Goal: Check status: Check status

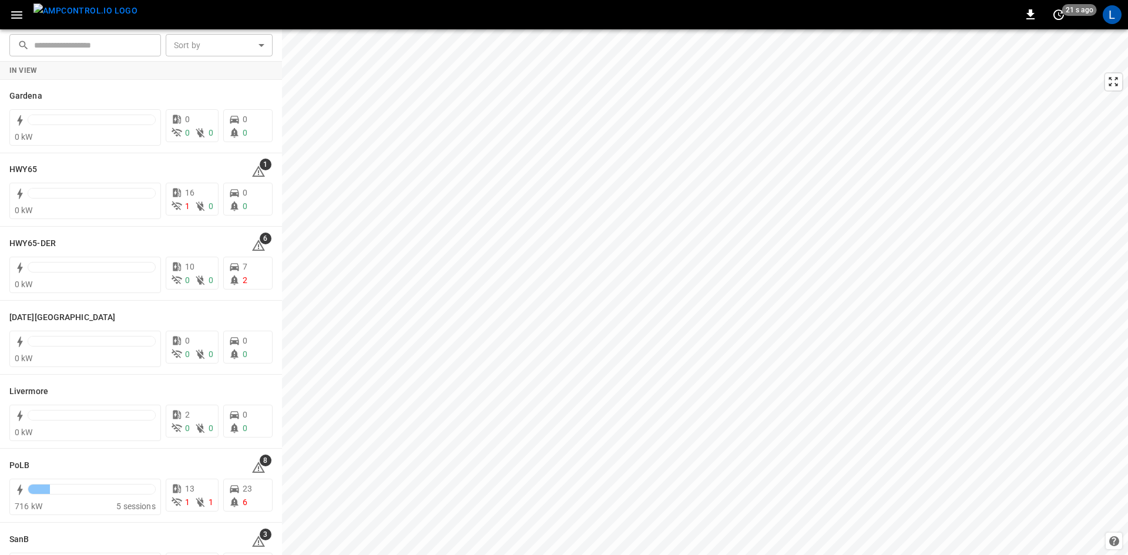
click at [17, 12] on icon "button" at bounding box center [16, 15] width 11 height 8
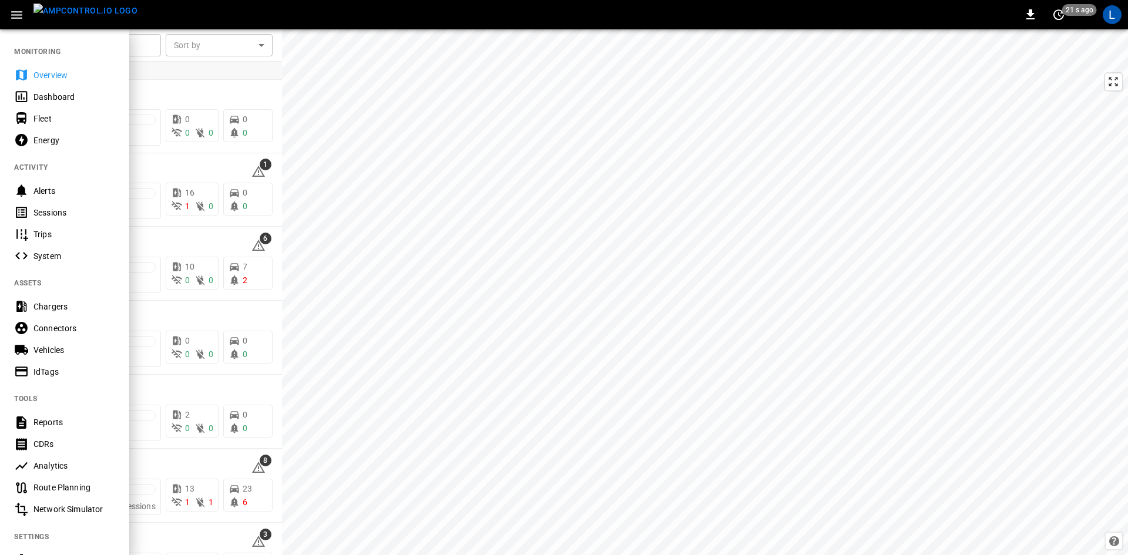
click at [54, 216] on div "Sessions" at bounding box center [74, 213] width 82 height 12
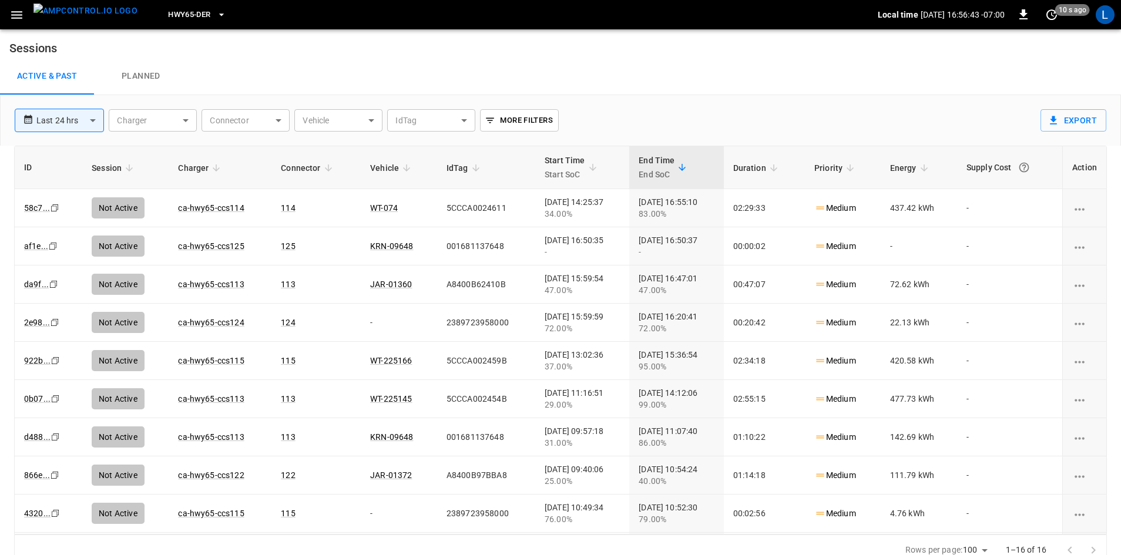
click at [192, 14] on button "HWY65-DER" at bounding box center [196, 15] width 67 height 23
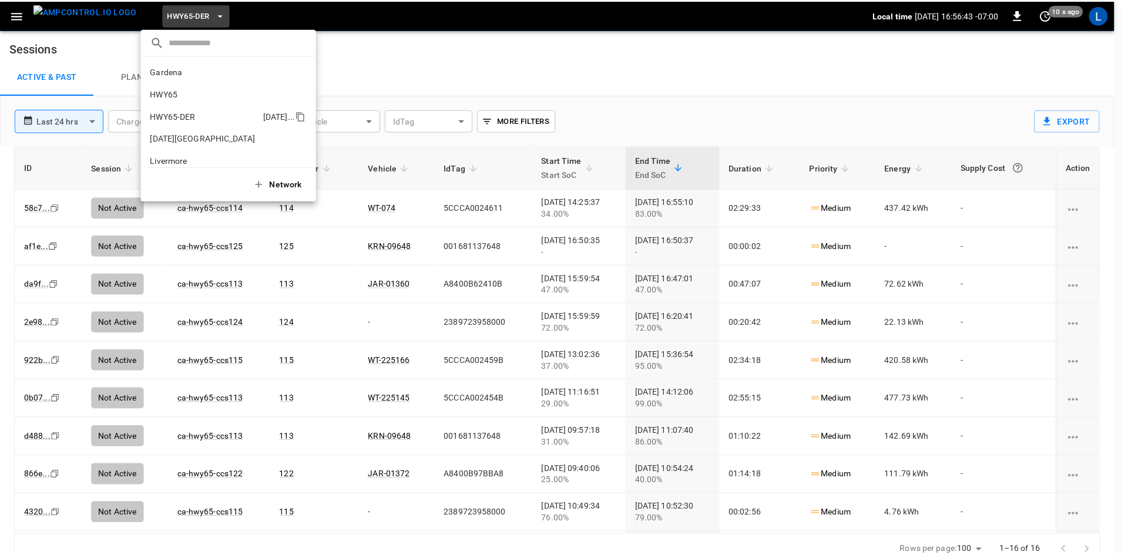
scroll to position [41, 0]
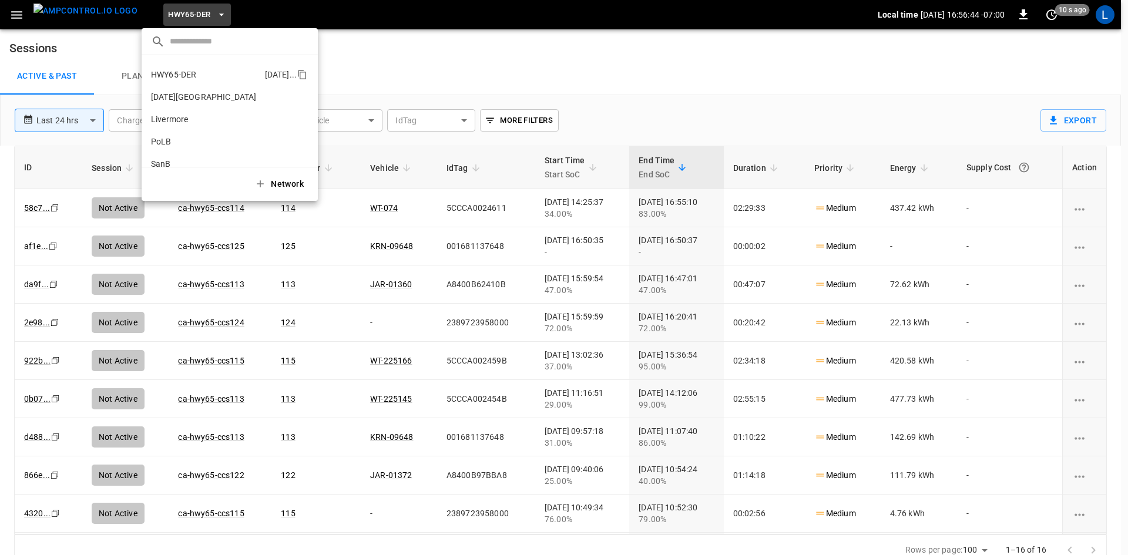
click at [202, 71] on p "HWY65-DER" at bounding box center [205, 75] width 109 height 12
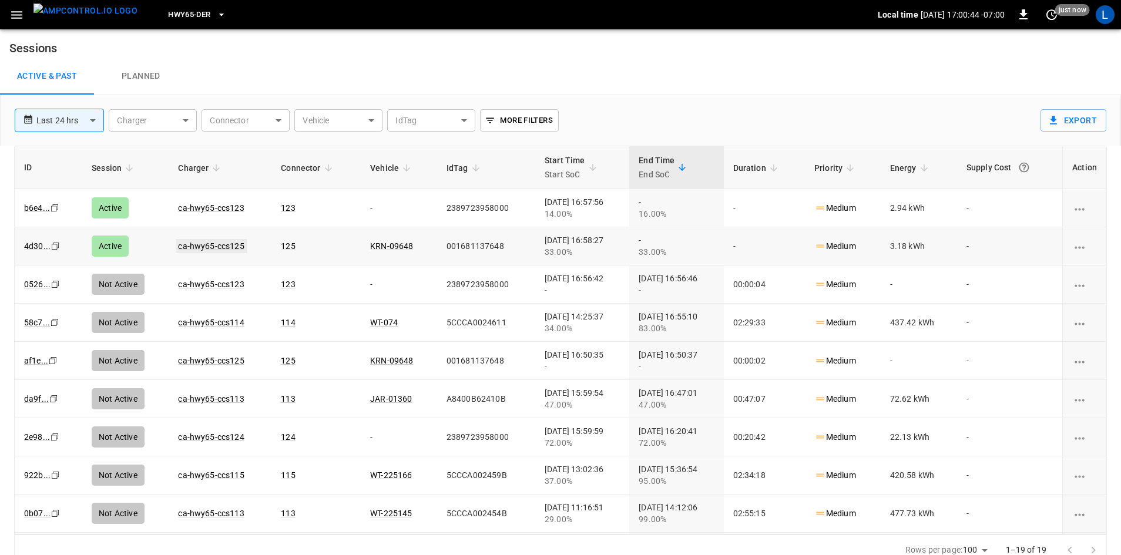
click at [210, 250] on link "ca-hwy65-ccs125" at bounding box center [211, 246] width 70 height 14
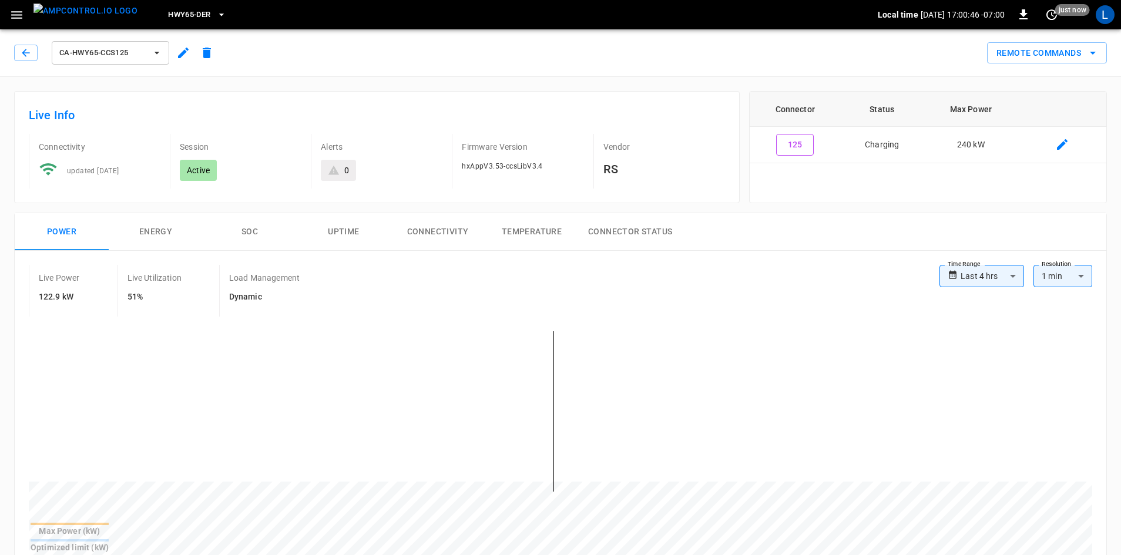
click at [248, 230] on button "SOC" at bounding box center [250, 232] width 94 height 38
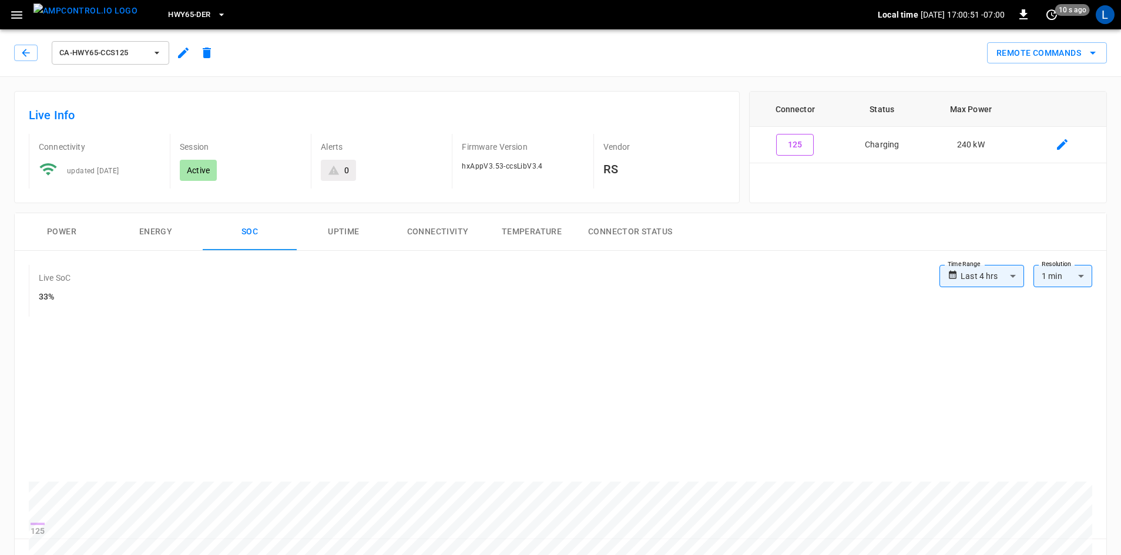
click at [13, 48] on div "ca-hwy65-ccs125" at bounding box center [113, 50] width 209 height 33
click at [18, 54] on button "button" at bounding box center [25, 53] width 23 height 16
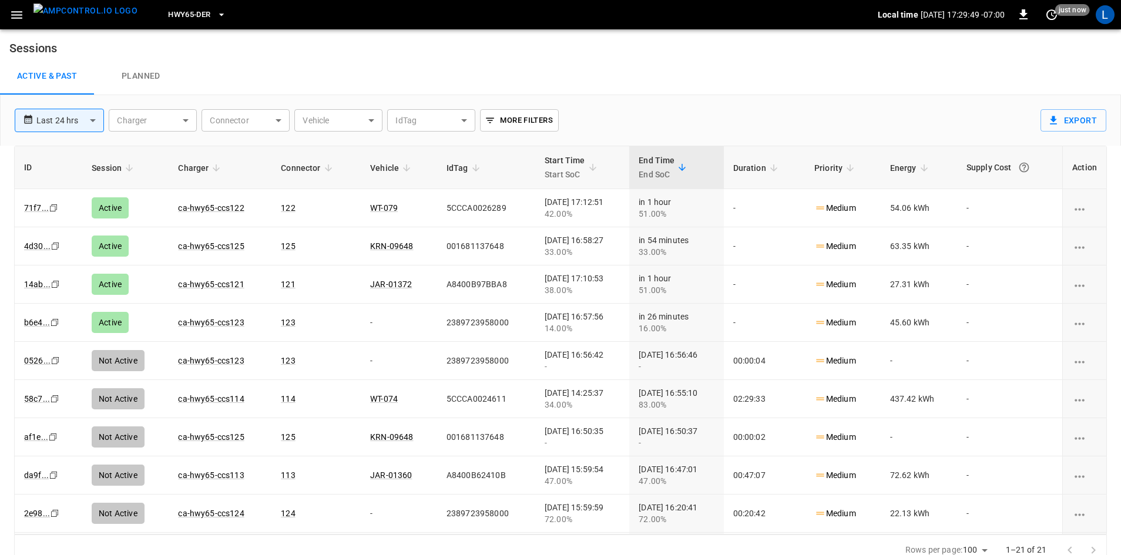
click at [76, 15] on img "menu" at bounding box center [85, 11] width 104 height 15
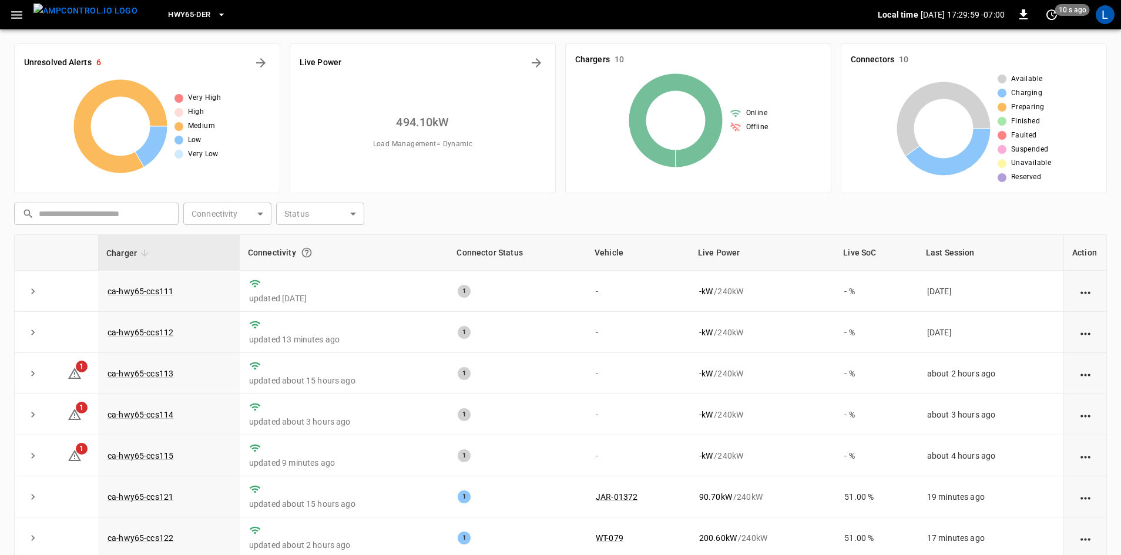
click at [15, 11] on icon "button" at bounding box center [16, 15] width 11 height 8
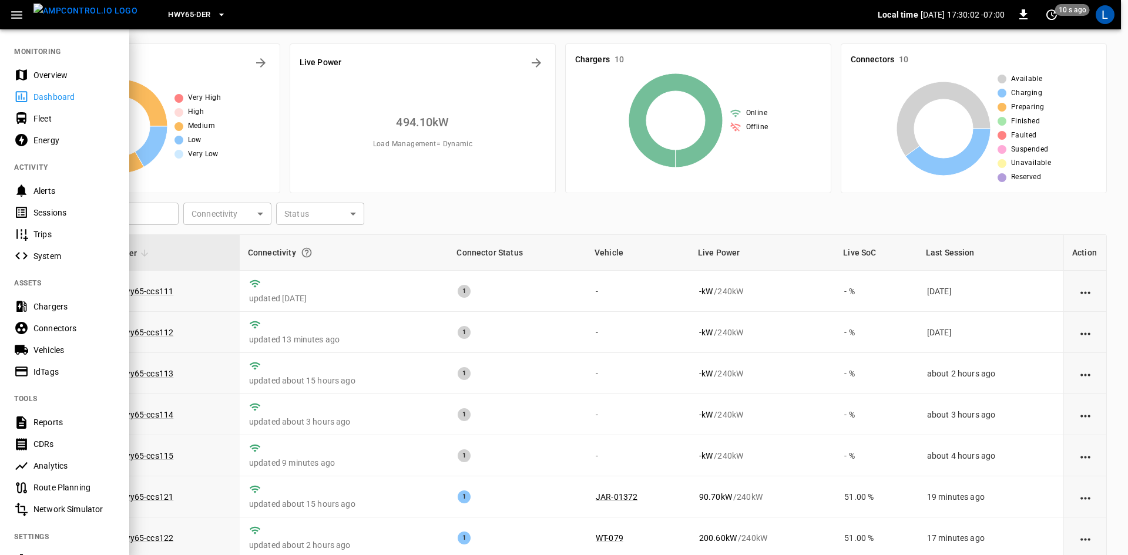
click at [62, 211] on div "Sessions" at bounding box center [74, 213] width 82 height 12
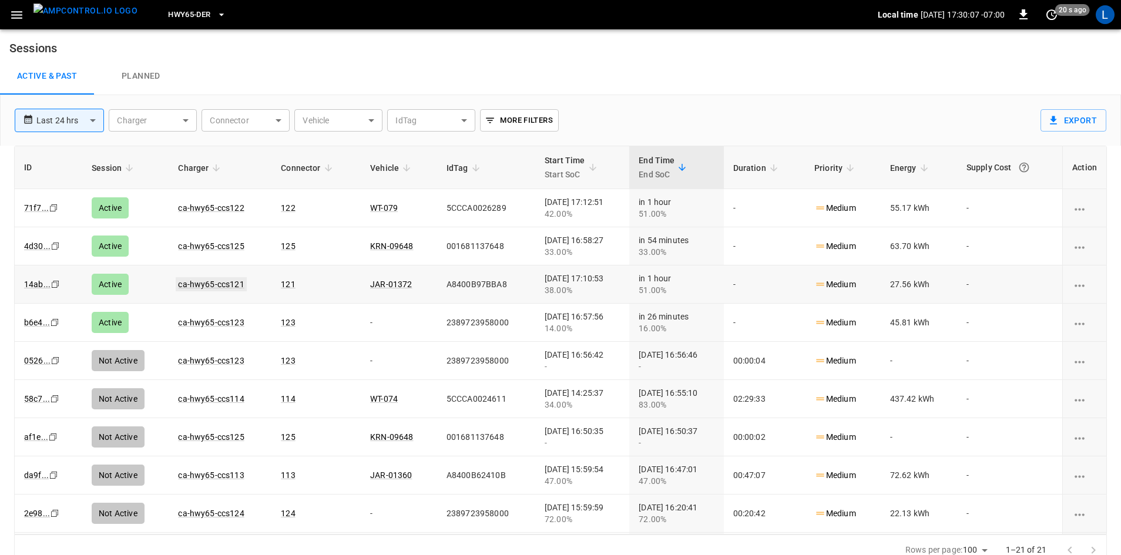
click at [216, 283] on link "ca-hwy65-ccs121" at bounding box center [211, 284] width 70 height 14
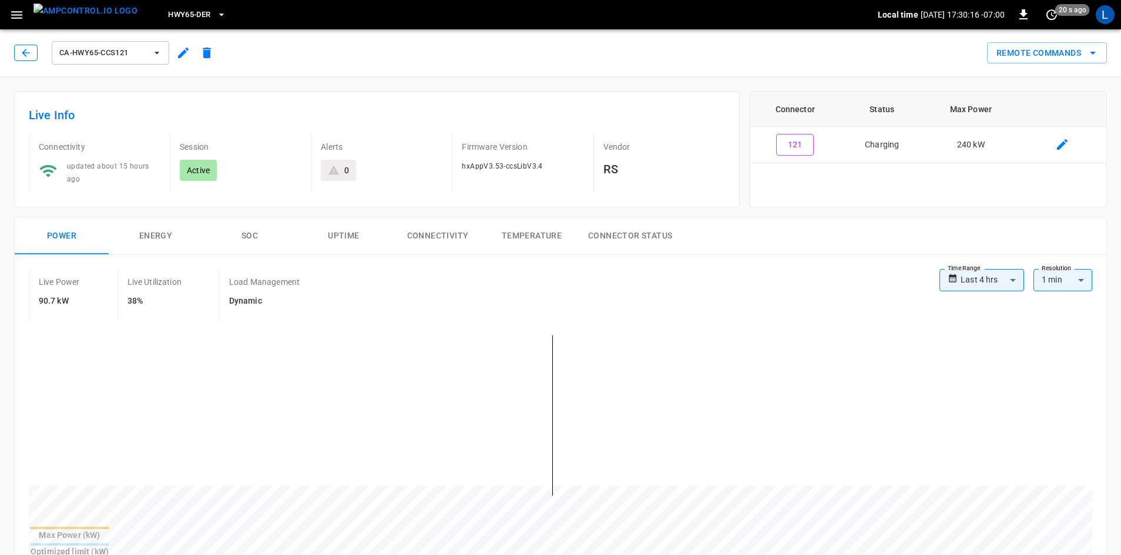
click at [23, 53] on icon "button" at bounding box center [26, 53] width 8 height 8
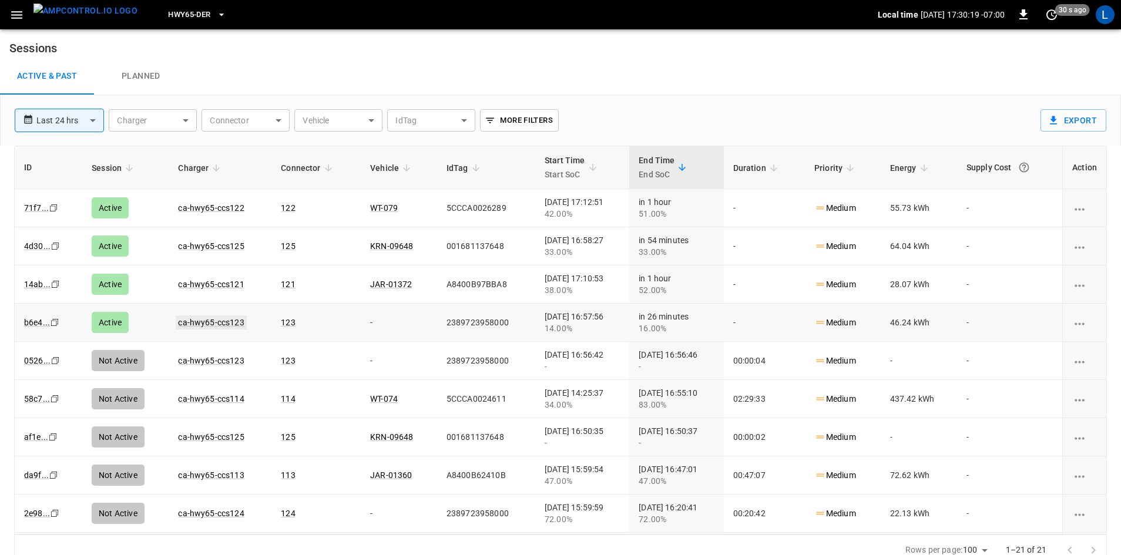
click at [212, 324] on link "ca-hwy65-ccs123" at bounding box center [211, 322] width 70 height 14
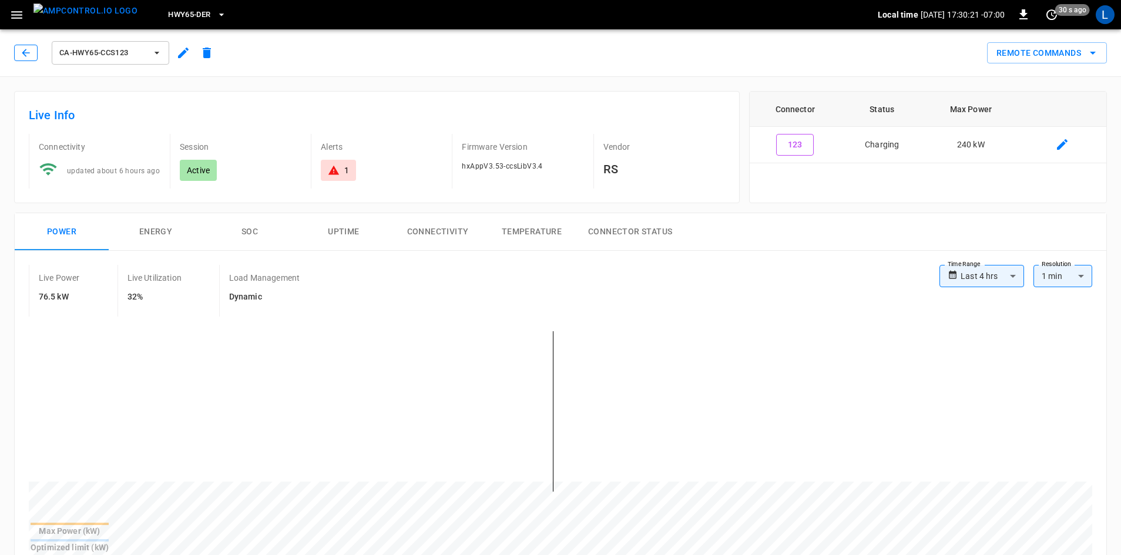
click at [19, 53] on button "button" at bounding box center [25, 53] width 23 height 16
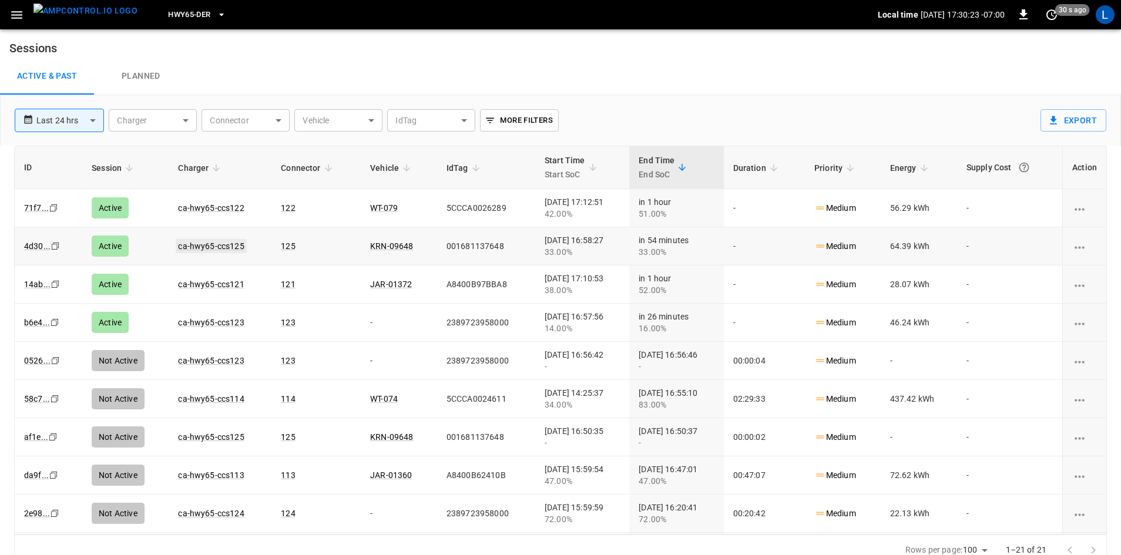
click at [184, 244] on link "ca-hwy65-ccs125" at bounding box center [211, 246] width 70 height 14
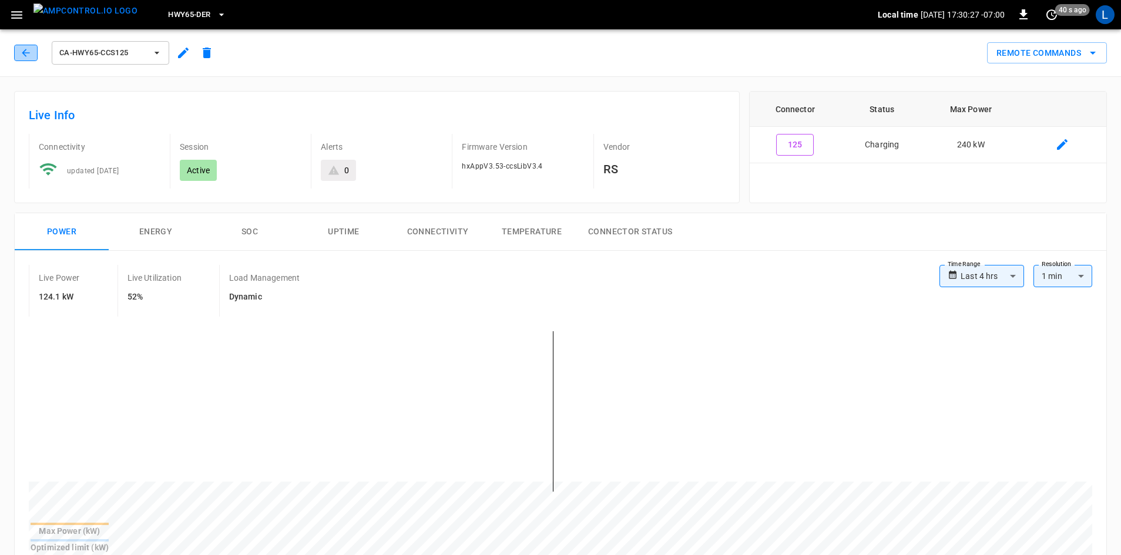
click at [19, 52] on button "button" at bounding box center [25, 53] width 23 height 16
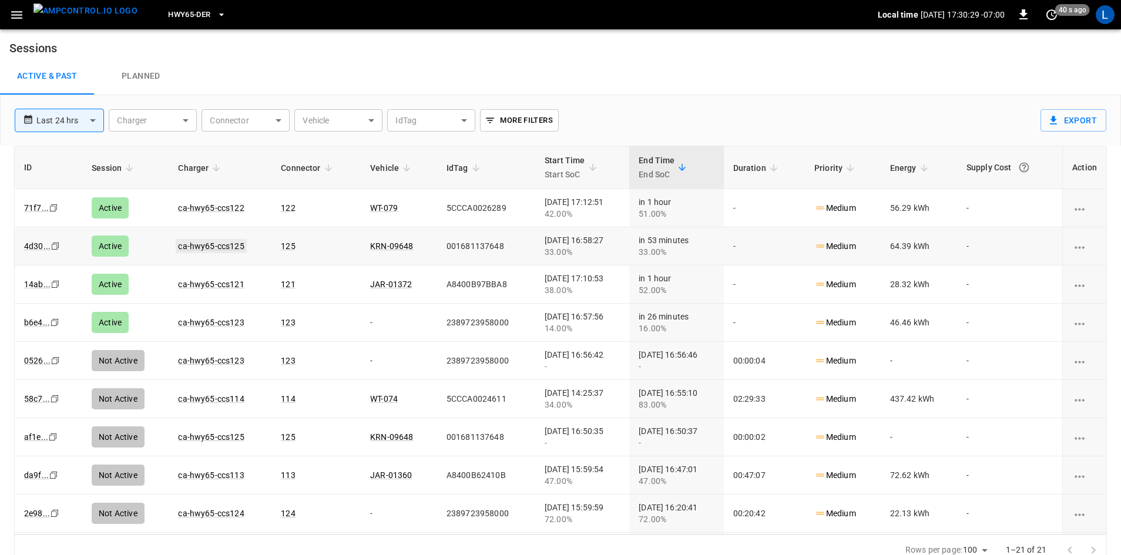
click at [213, 248] on link "ca-hwy65-ccs125" at bounding box center [211, 246] width 70 height 14
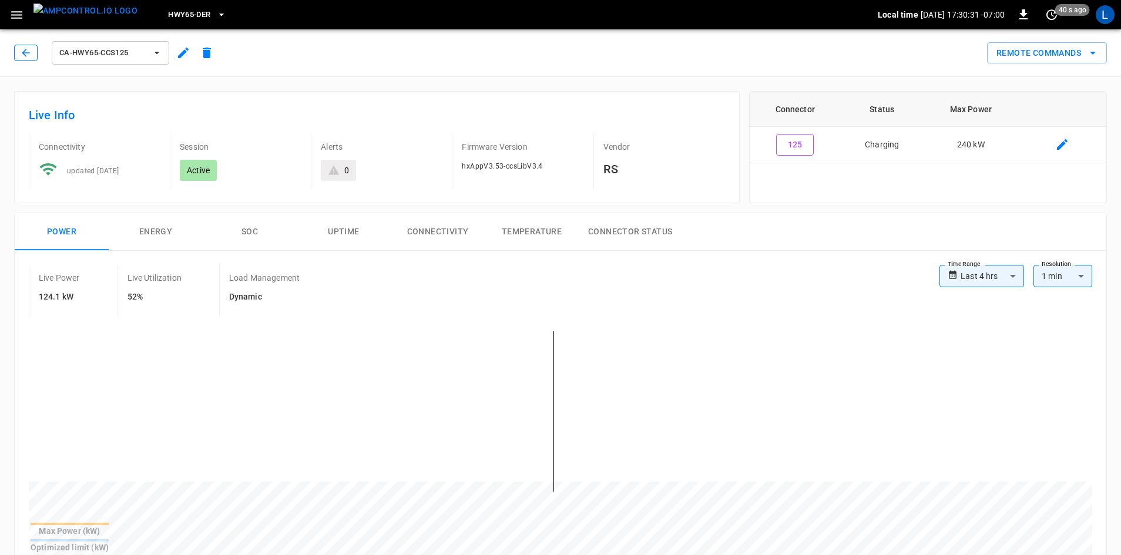
click at [25, 54] on icon "button" at bounding box center [26, 53] width 12 height 12
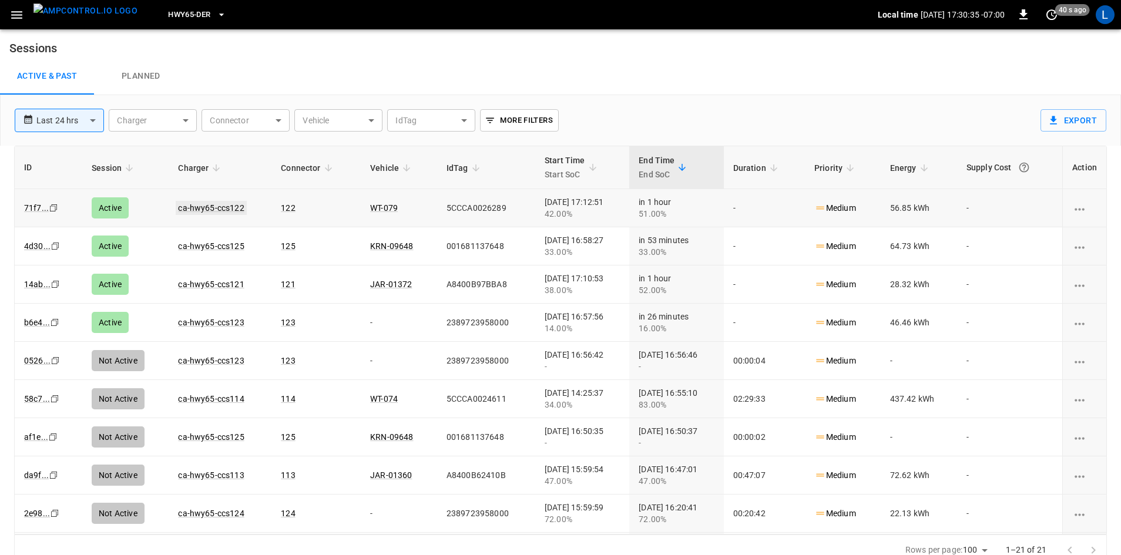
click at [195, 204] on link "ca-hwy65-ccs122" at bounding box center [211, 208] width 70 height 14
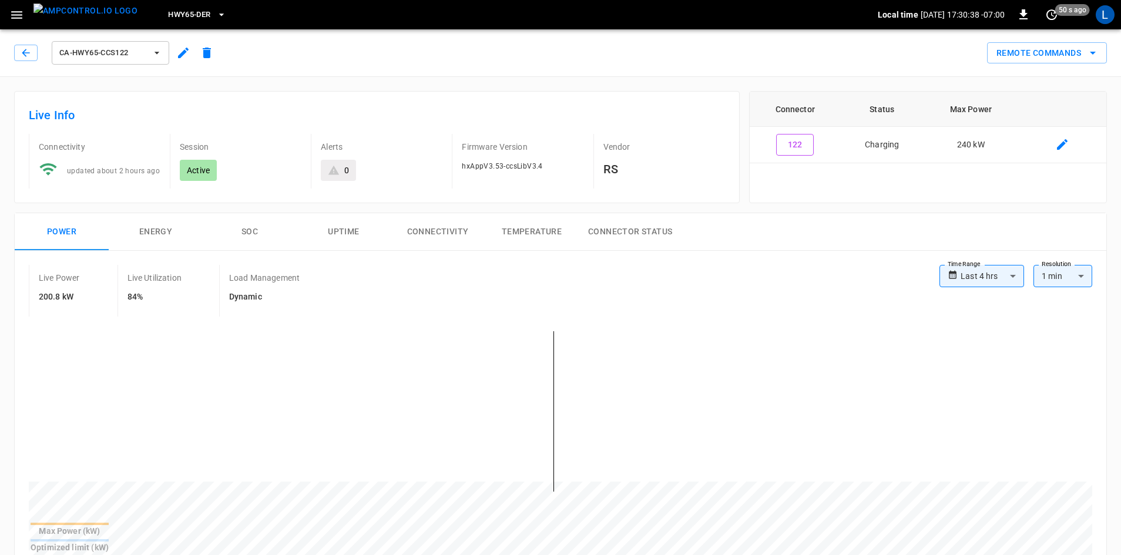
click at [255, 234] on button "SOC" at bounding box center [250, 232] width 94 height 38
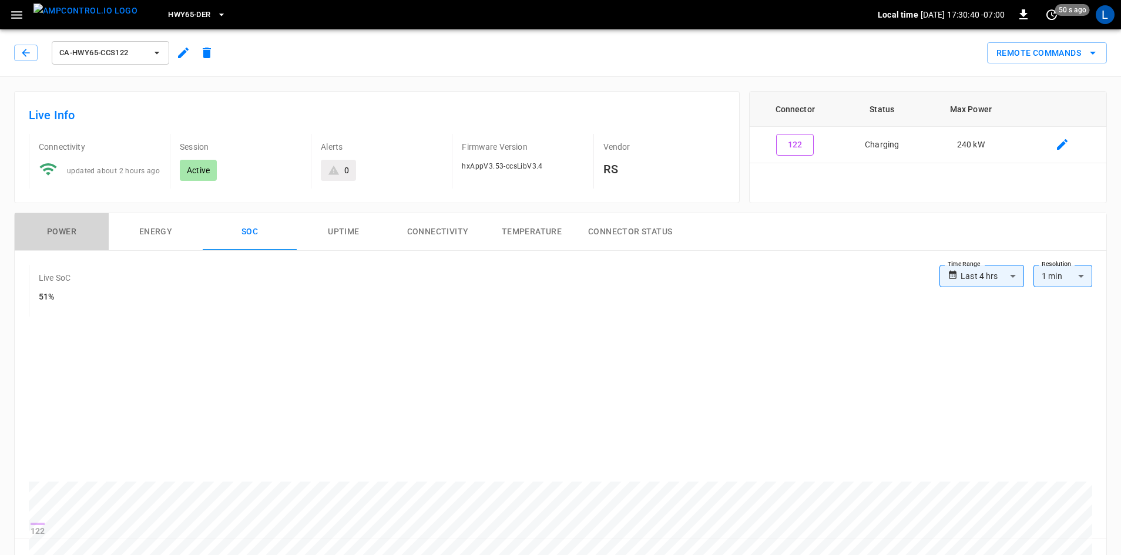
click at [53, 237] on button "Power" at bounding box center [62, 232] width 94 height 38
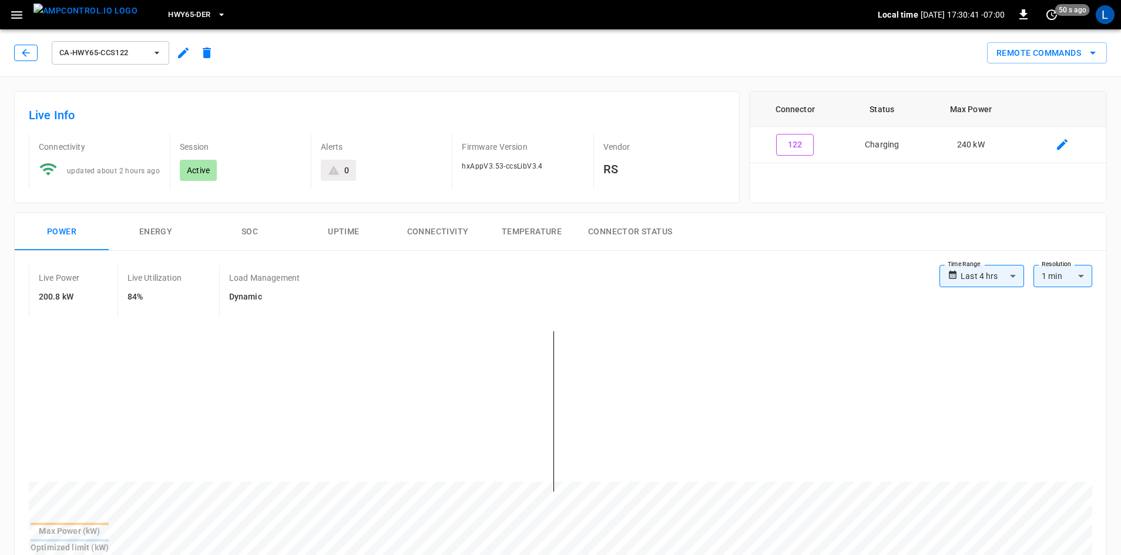
click at [31, 52] on icon "button" at bounding box center [26, 53] width 12 height 12
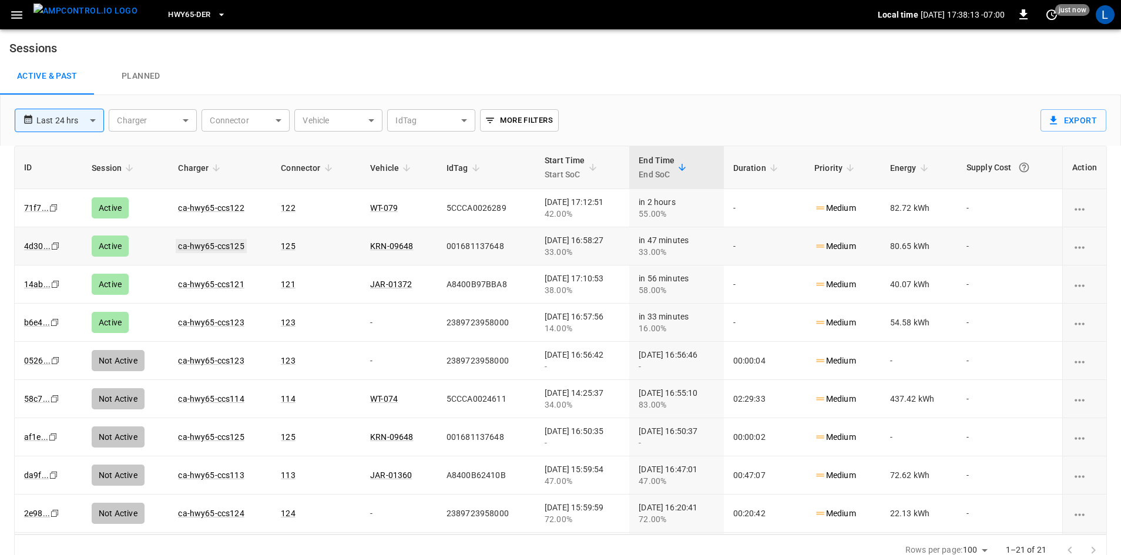
click at [220, 248] on link "ca-hwy65-ccs125" at bounding box center [211, 246] width 70 height 14
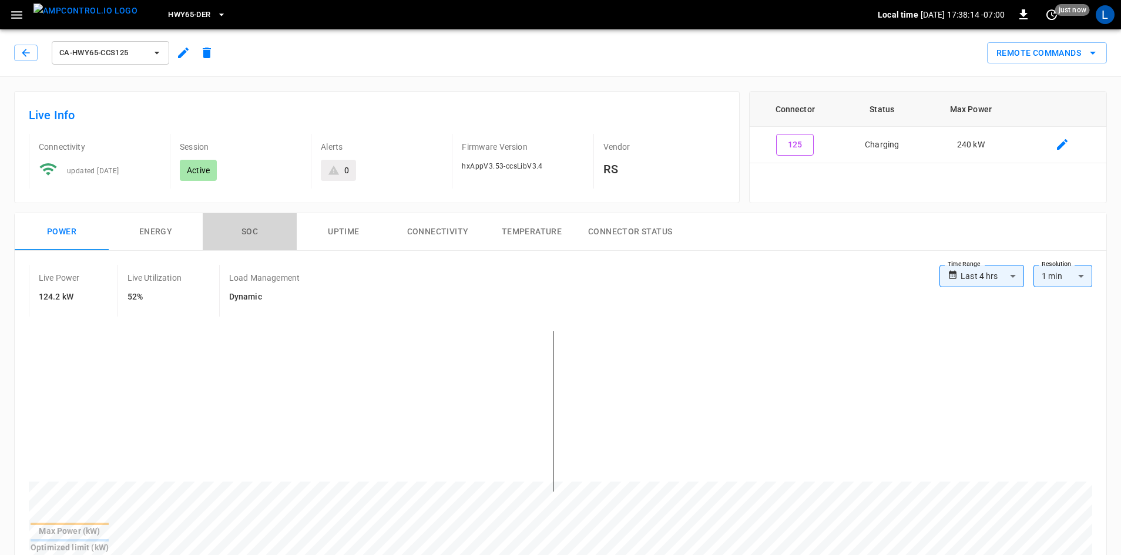
click at [251, 230] on button "SOC" at bounding box center [250, 232] width 94 height 38
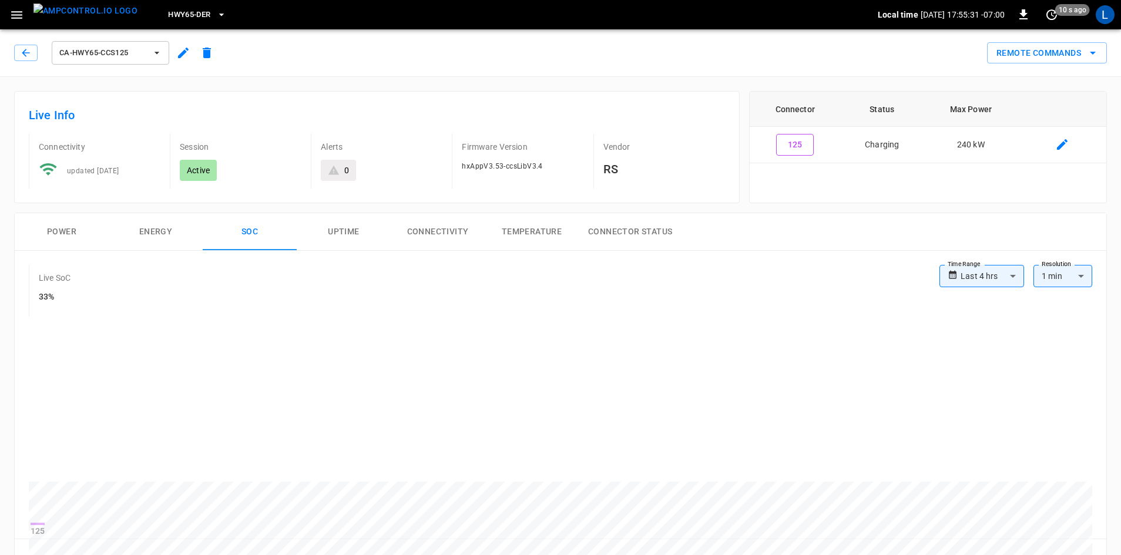
click at [216, 18] on icon "button" at bounding box center [222, 15] width 12 height 12
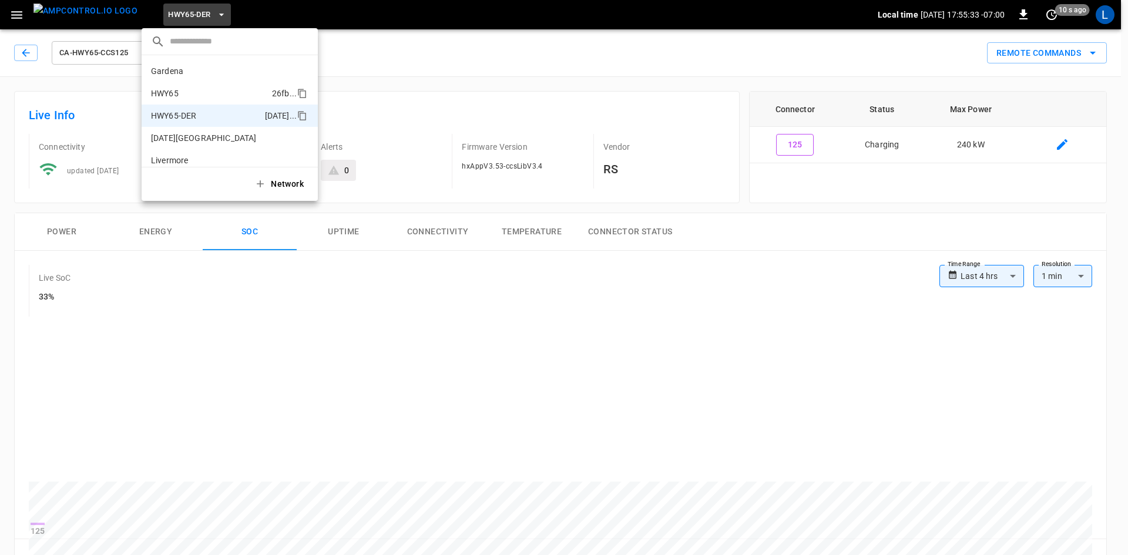
click at [194, 89] on p "HWY65" at bounding box center [209, 94] width 116 height 12
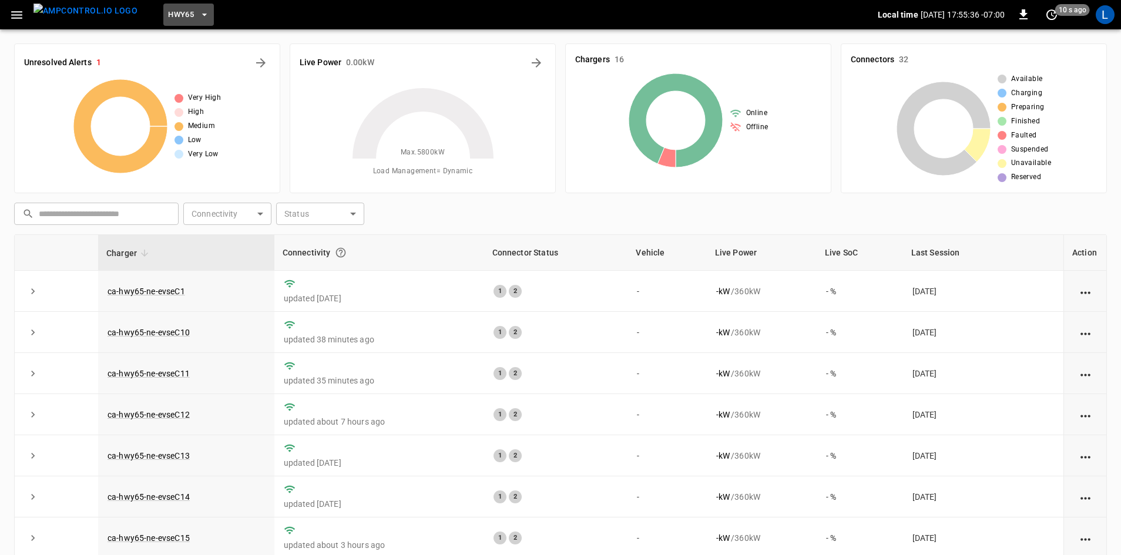
click at [170, 8] on button "HWY65" at bounding box center [188, 15] width 51 height 23
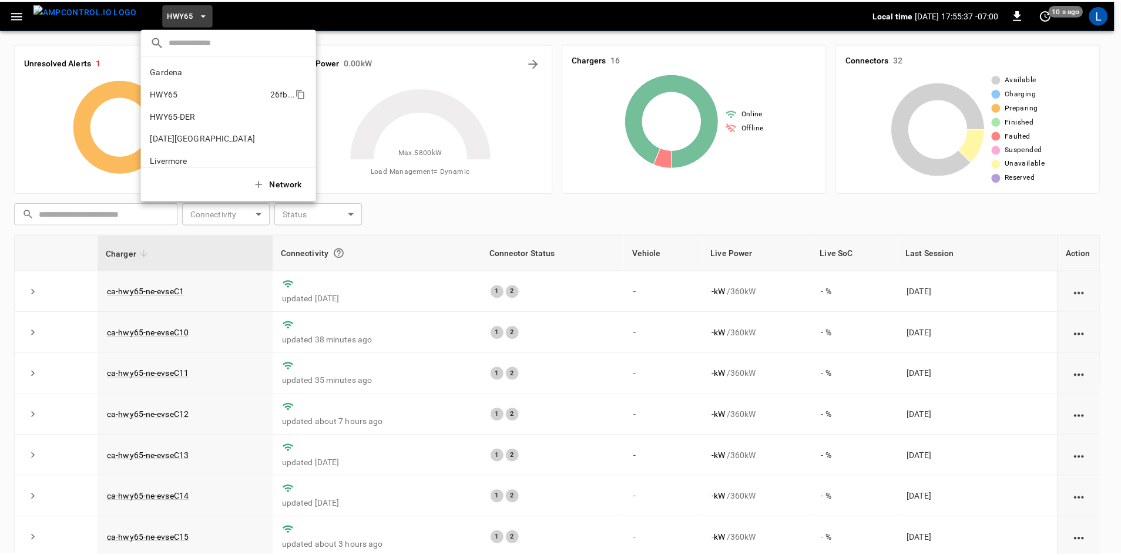
scroll to position [19, 0]
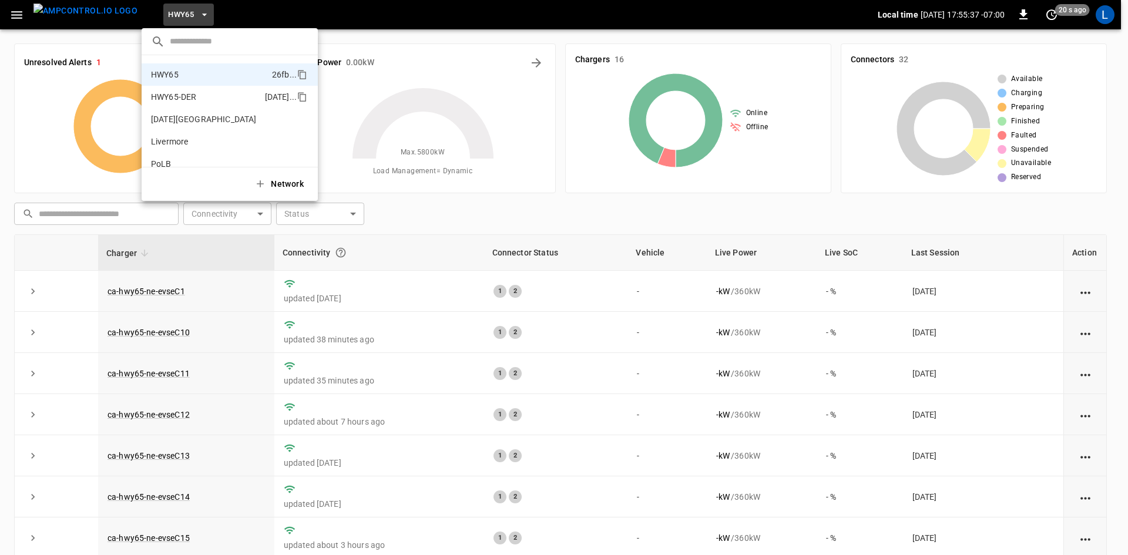
click at [182, 90] on li "HWY65-DER 6feb ..." at bounding box center [230, 97] width 176 height 22
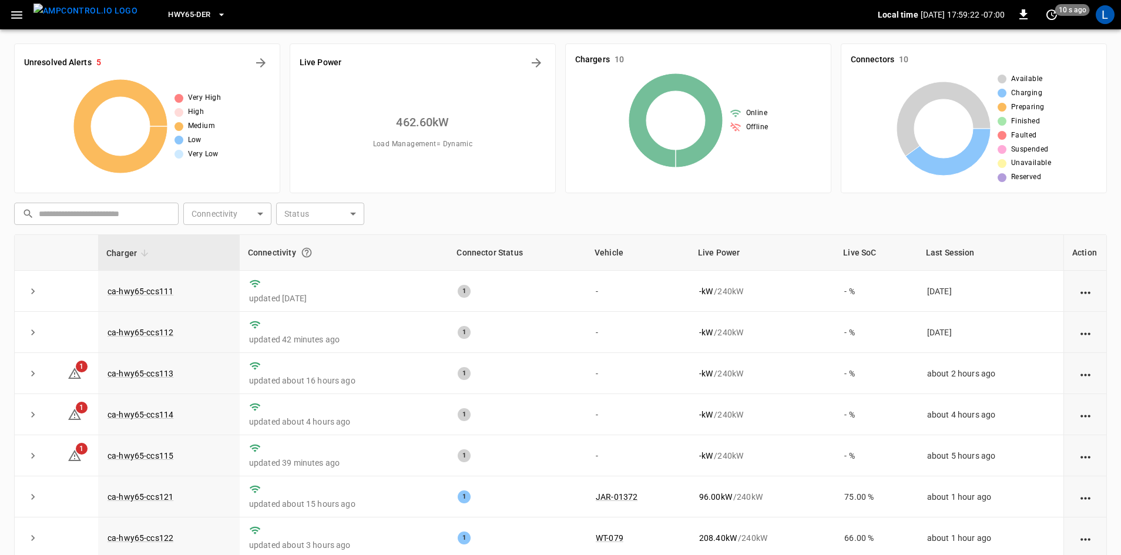
click at [12, 11] on icon "button" at bounding box center [16, 15] width 15 height 15
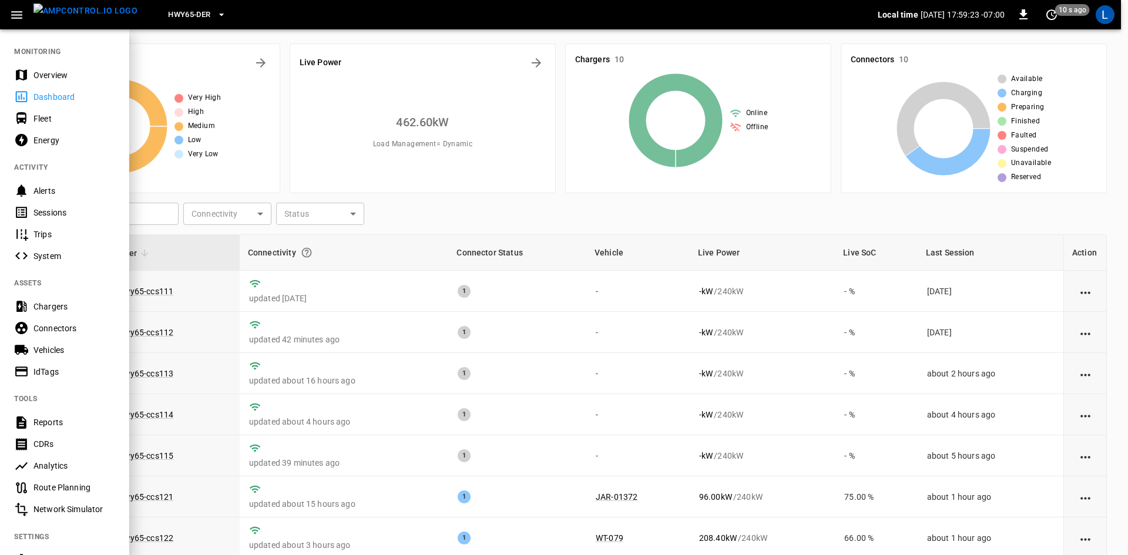
click at [59, 207] on div "Sessions" at bounding box center [74, 213] width 82 height 12
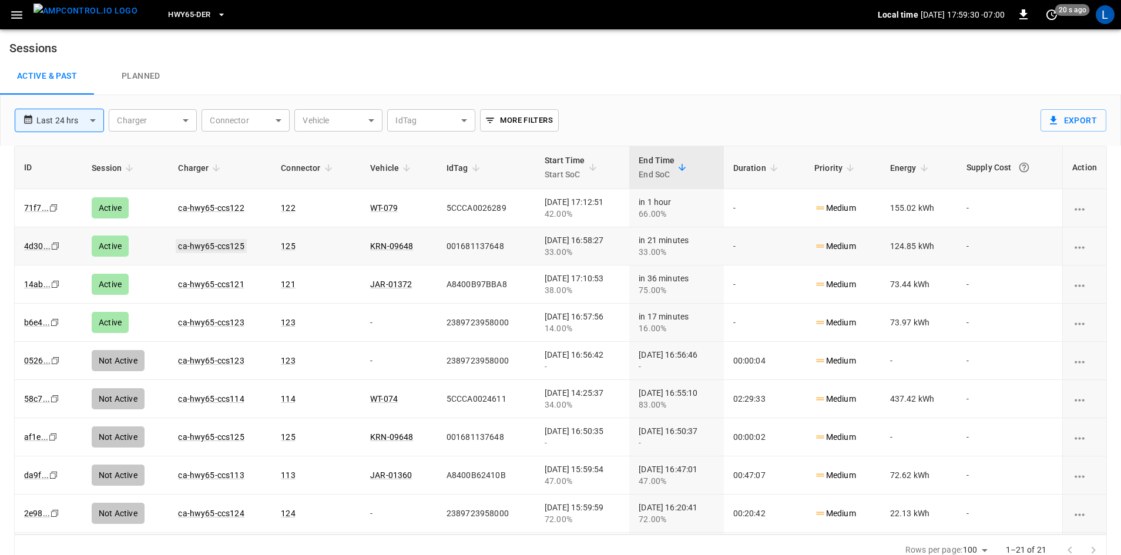
click at [199, 250] on link "ca-hwy65-ccs125" at bounding box center [211, 246] width 70 height 14
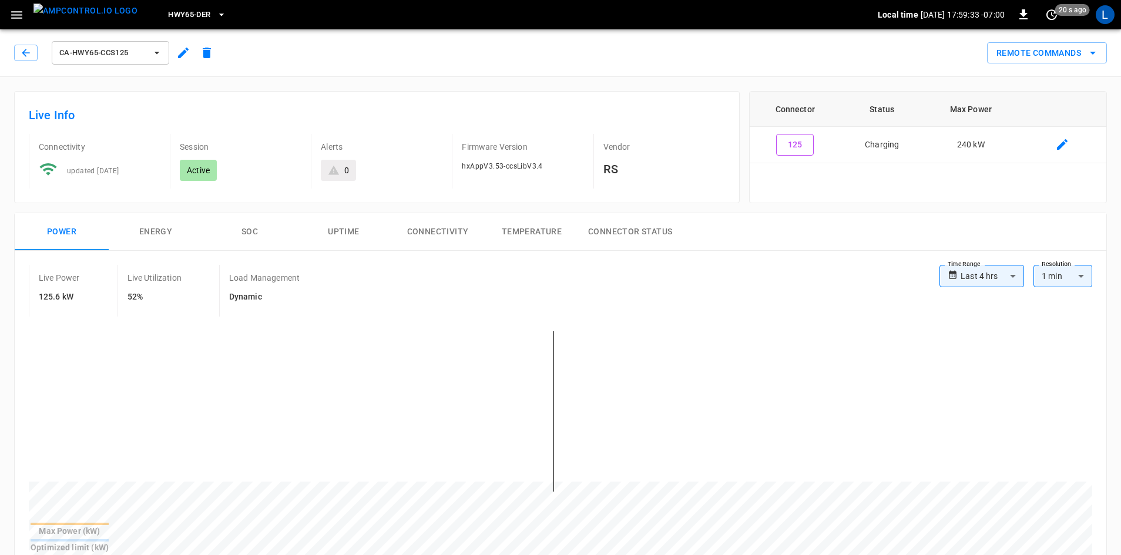
click at [244, 229] on button "SOC" at bounding box center [250, 232] width 94 height 38
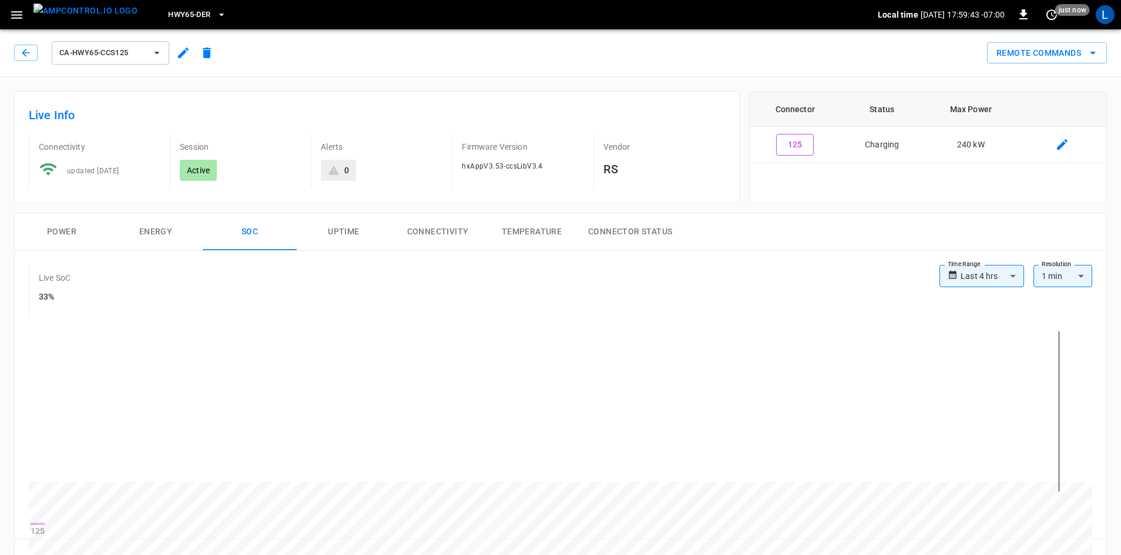
click at [75, 231] on button "Power" at bounding box center [62, 232] width 94 height 38
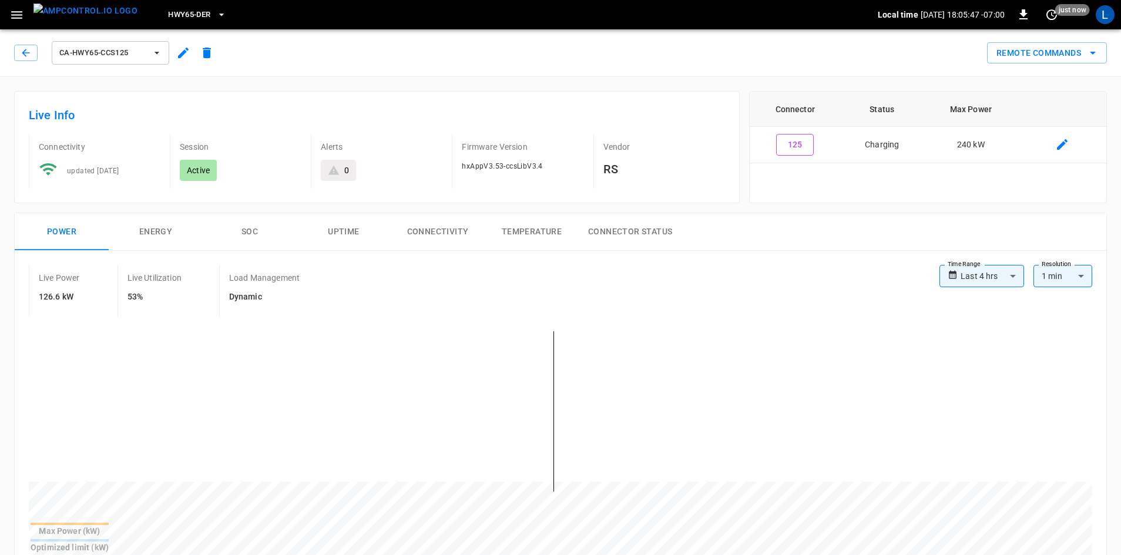
click at [251, 239] on button "SOC" at bounding box center [250, 232] width 94 height 38
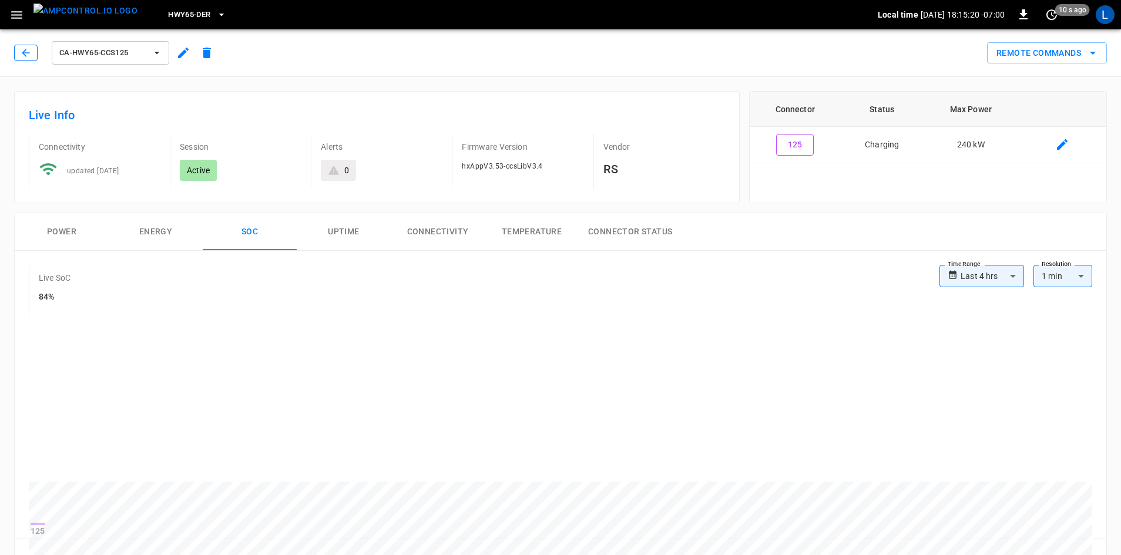
click at [14, 51] on button "button" at bounding box center [25, 53] width 23 height 16
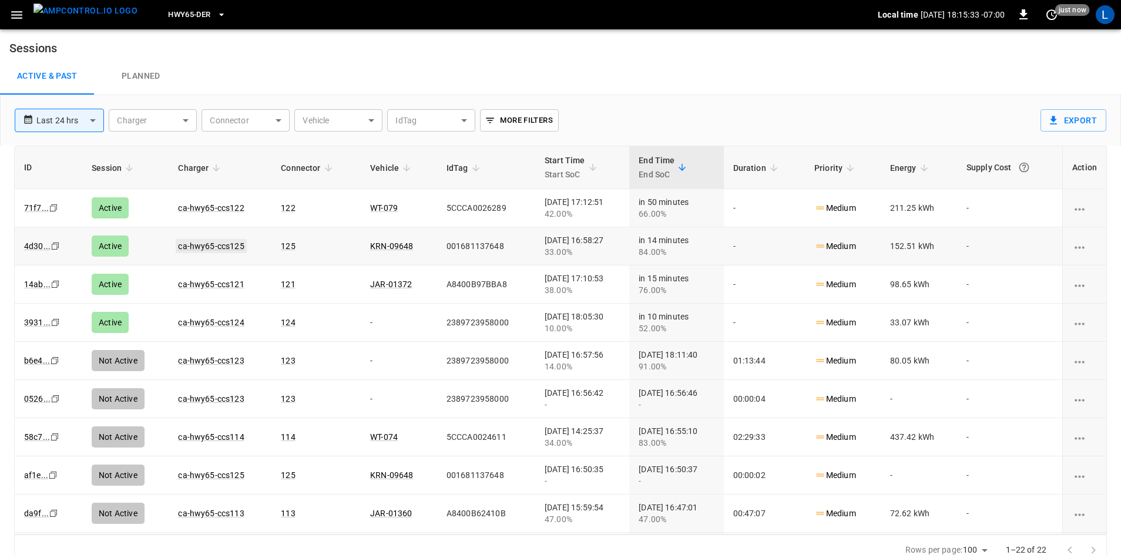
click at [195, 248] on link "ca-hwy65-ccs125" at bounding box center [211, 246] width 70 height 14
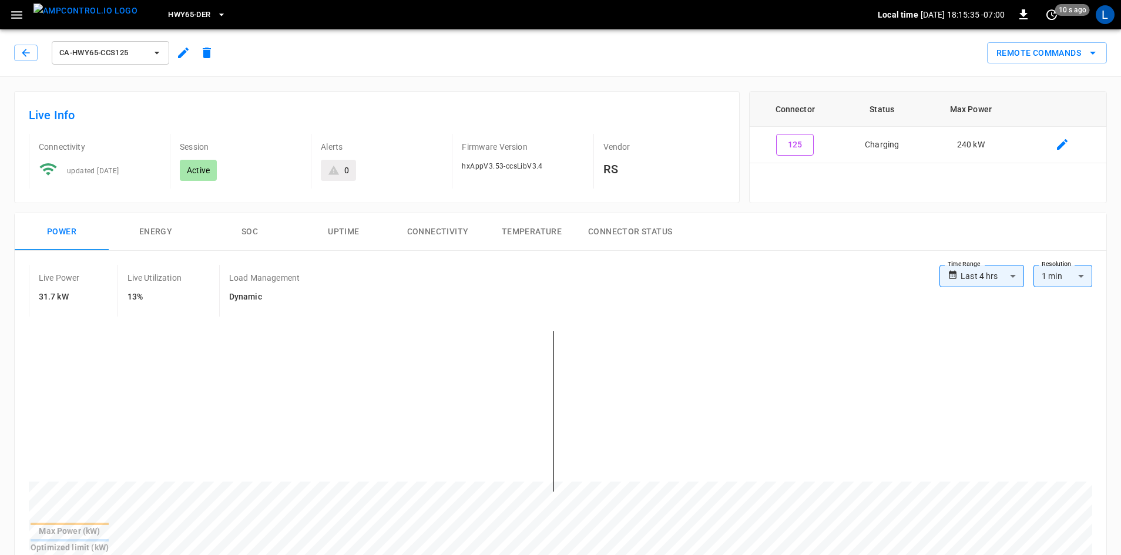
click at [253, 230] on button "SOC" at bounding box center [250, 232] width 94 height 38
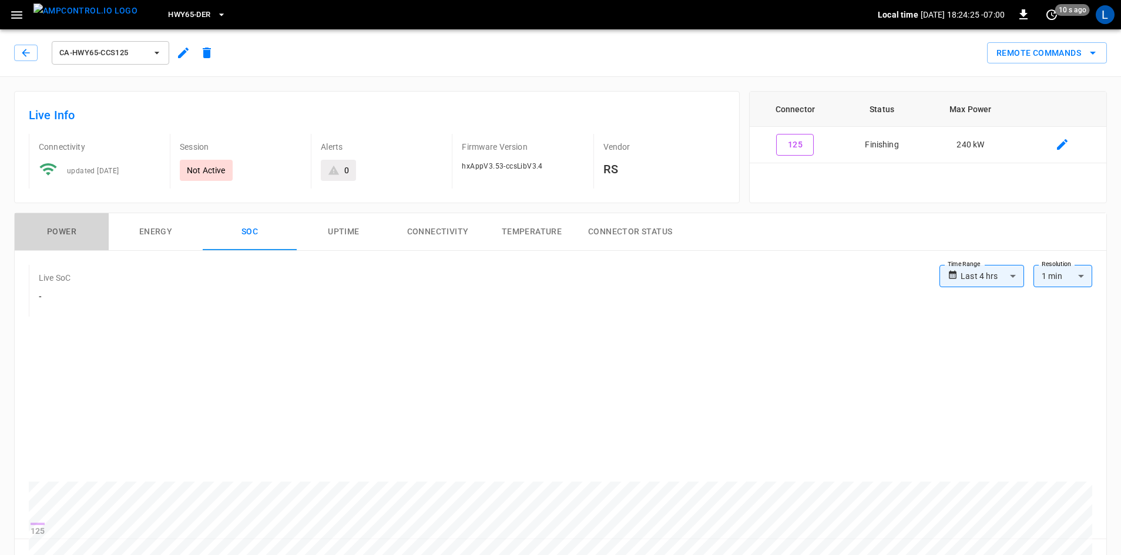
click at [63, 237] on button "Power" at bounding box center [62, 232] width 94 height 38
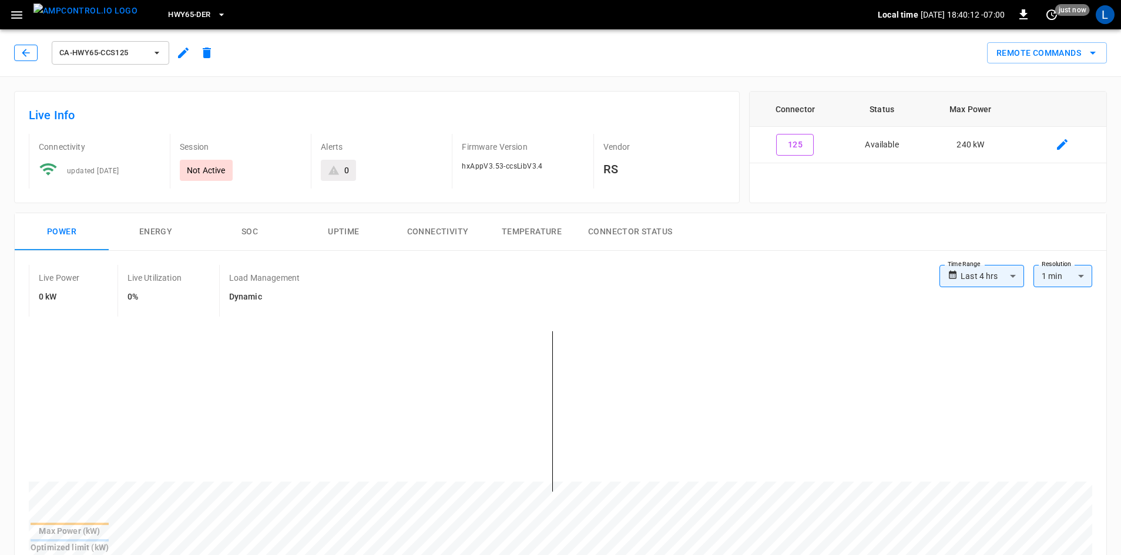
click at [30, 48] on icon "button" at bounding box center [26, 53] width 12 height 12
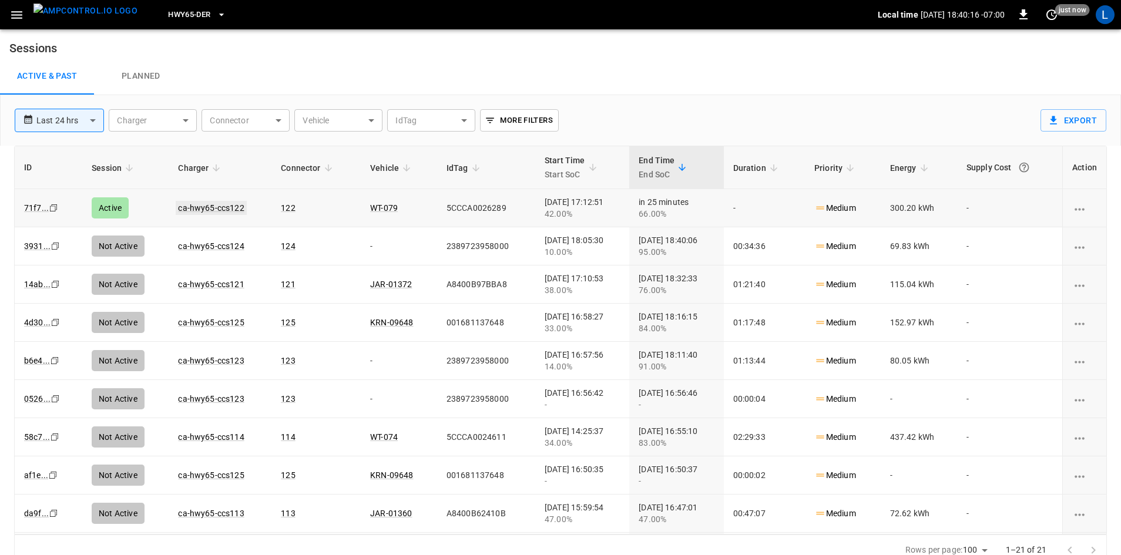
click at [193, 207] on link "ca-hwy65-ccs122" at bounding box center [211, 208] width 70 height 14
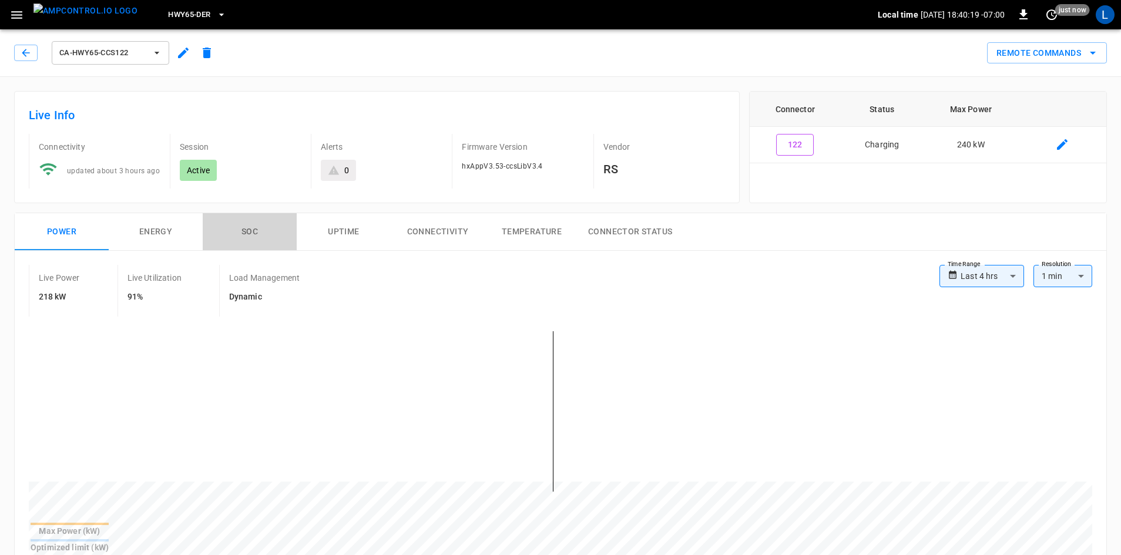
click at [251, 234] on button "SOC" at bounding box center [250, 232] width 94 height 38
